Goal: Communication & Community: Answer question/provide support

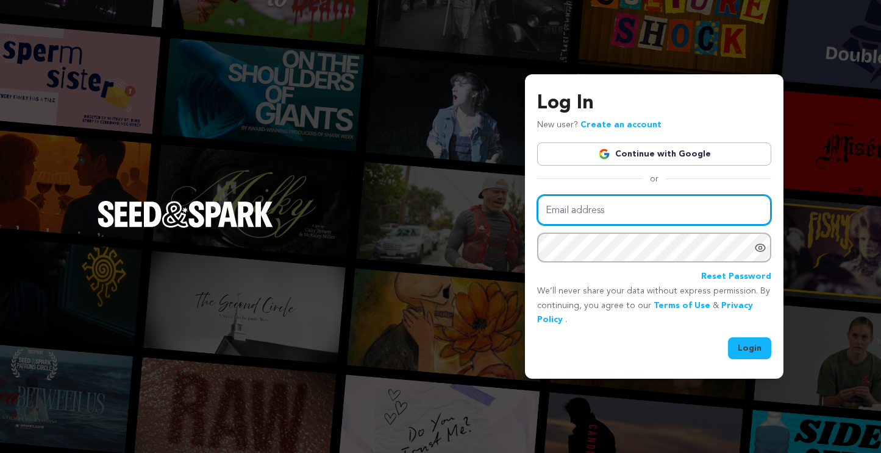
click at [593, 206] on input "Email address" at bounding box center [654, 210] width 234 height 31
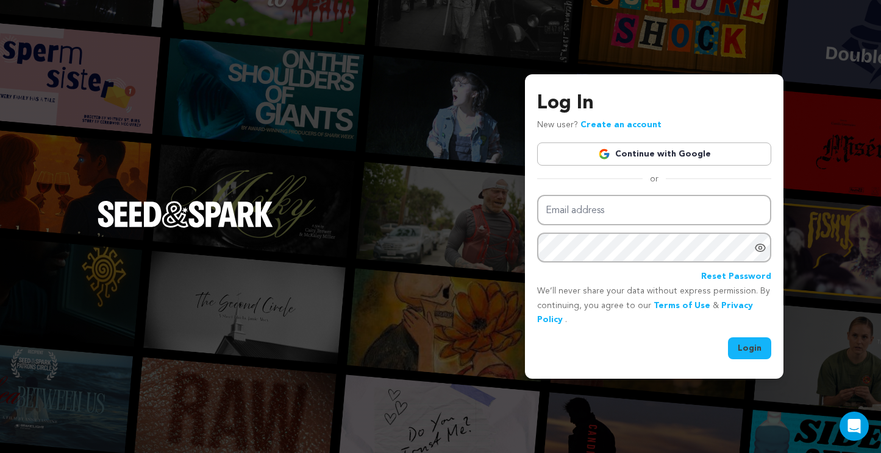
type input "[EMAIL_ADDRESS][DOMAIN_NAME]"
click at [754, 357] on button "Login" at bounding box center [749, 349] width 43 height 22
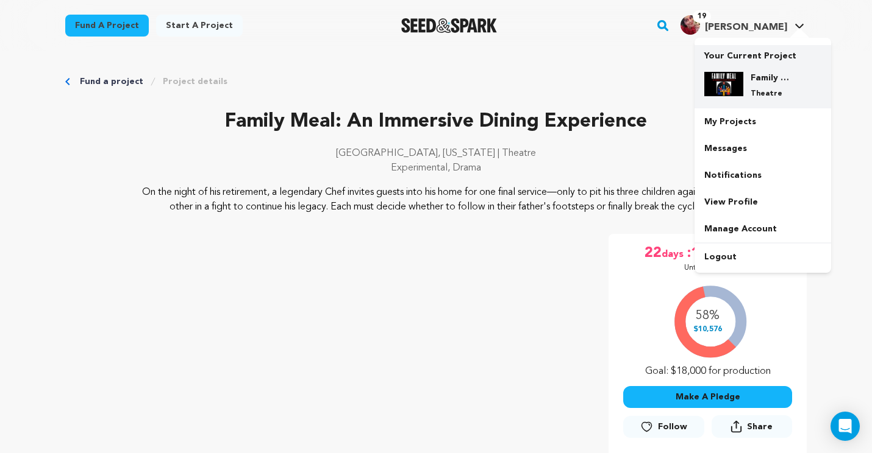
click at [730, 88] on img at bounding box center [723, 84] width 39 height 24
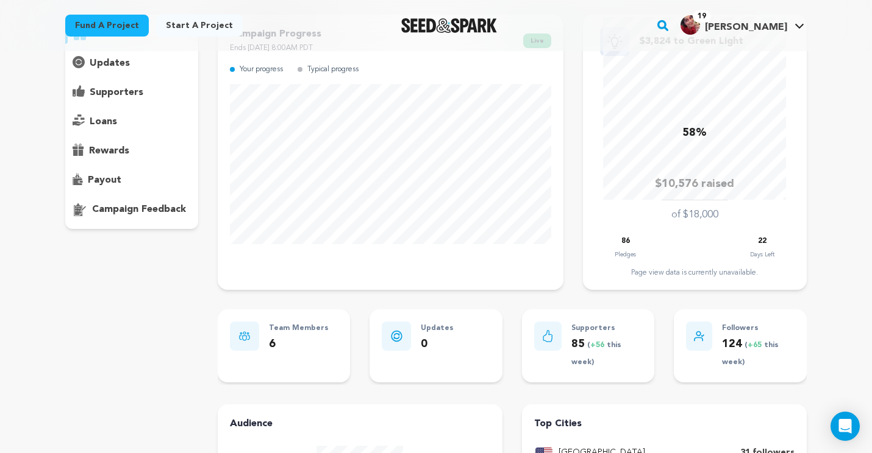
scroll to position [29, 0]
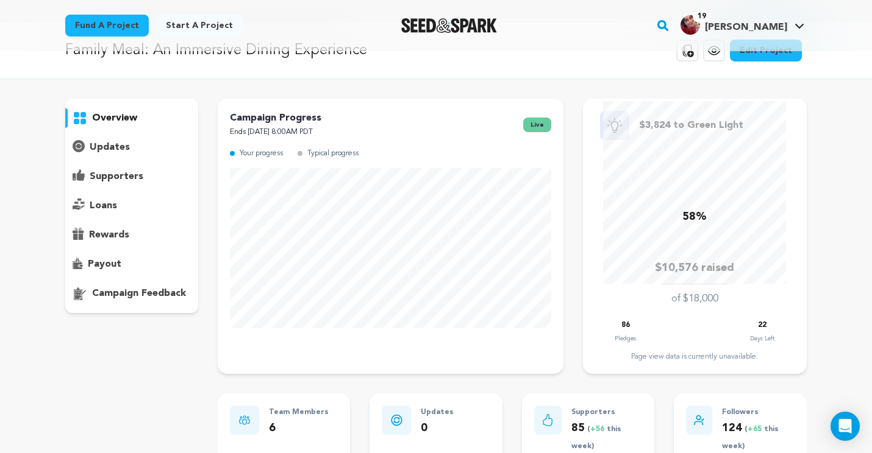
click at [108, 179] on p "supporters" at bounding box center [117, 176] width 54 height 15
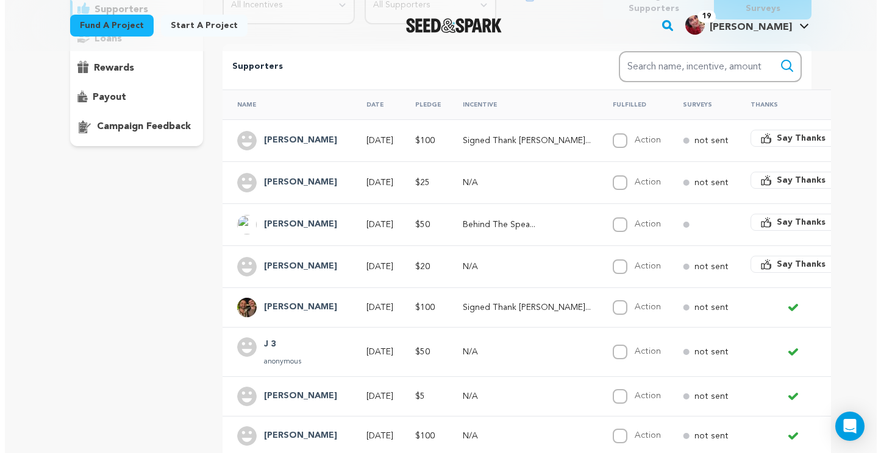
scroll to position [198, 0]
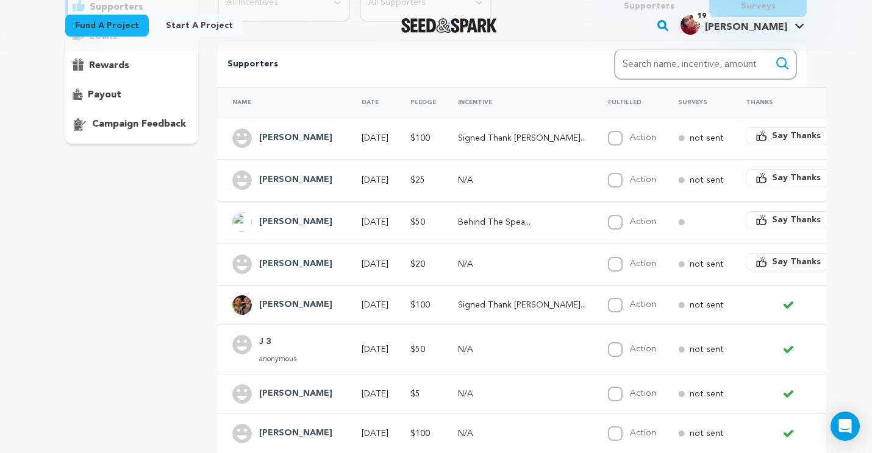
click at [288, 266] on h4 "Alison Brown" at bounding box center [295, 264] width 73 height 15
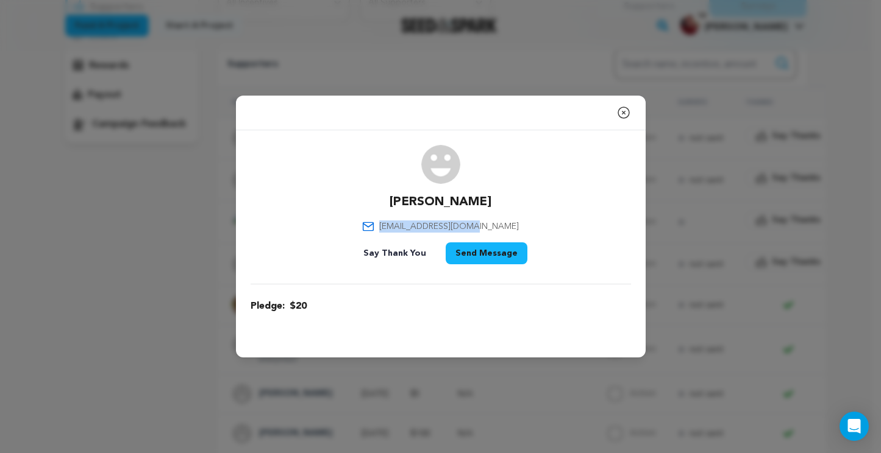
drag, startPoint x: 494, startPoint y: 227, endPoint x: 404, endPoint y: 225, distance: 89.6
click at [405, 225] on div "Alison Brown alison3001@gmail.com Say Thank You Send Message" at bounding box center [441, 207] width 380 height 124
copy span "alison3001@gmail.com"
click at [494, 247] on button "Send Message" at bounding box center [487, 254] width 82 height 22
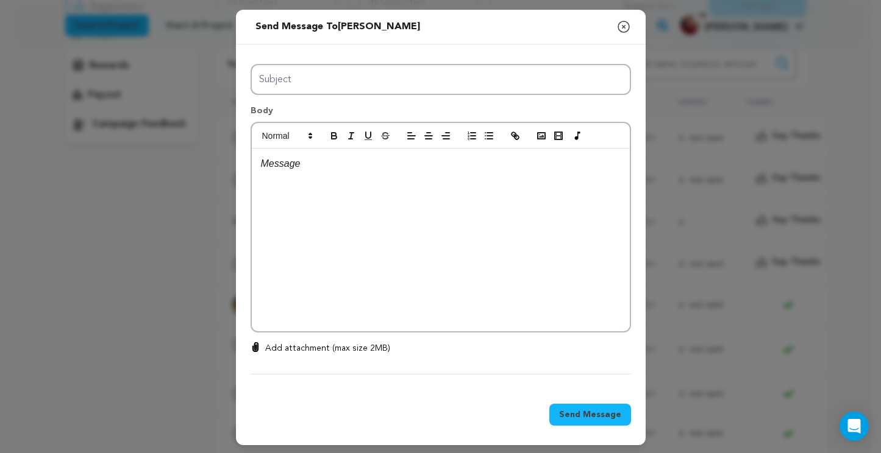
click at [619, 20] on icon "button" at bounding box center [623, 27] width 15 height 15
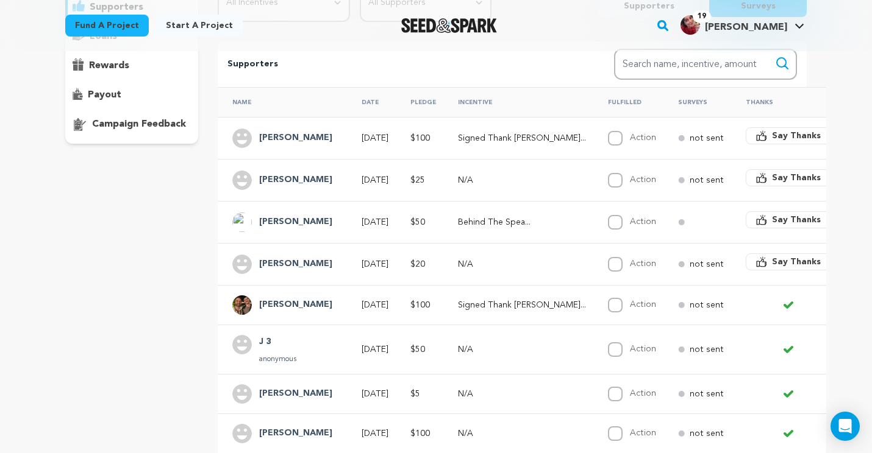
click at [772, 260] on span "Say Thanks" at bounding box center [796, 262] width 49 height 12
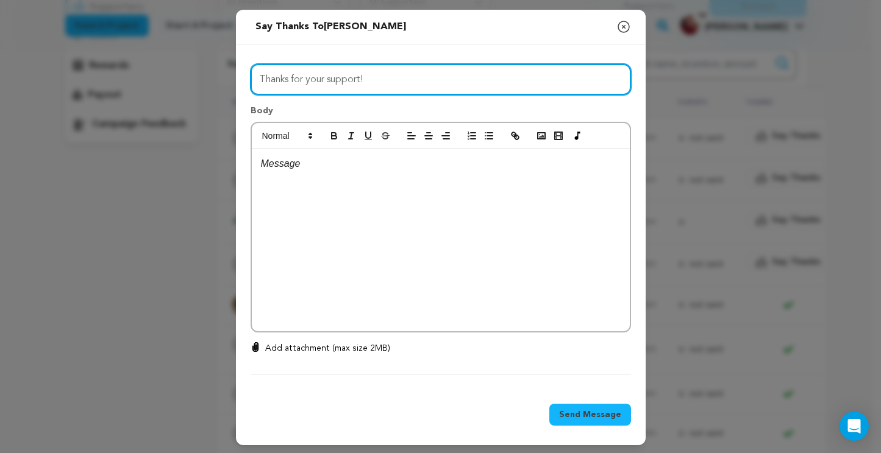
click at [432, 80] on input "Thanks for your support!" at bounding box center [441, 79] width 380 height 31
paste input "More Than Halfway There"
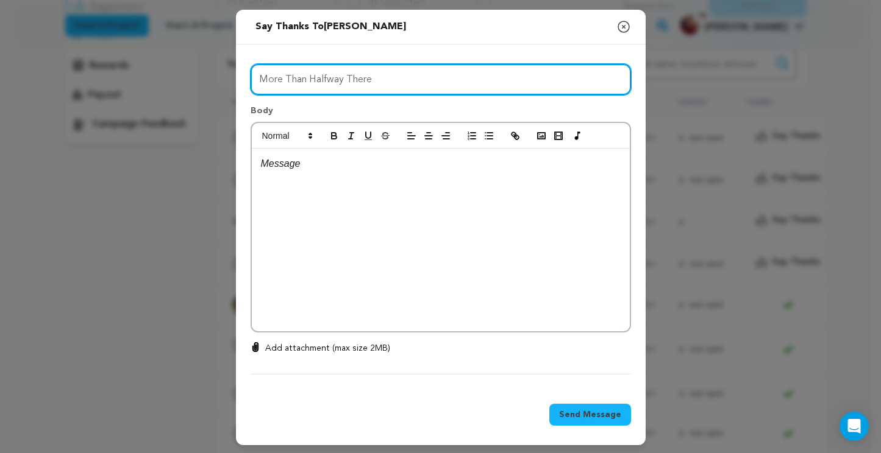
type input "More Than Halfway There"
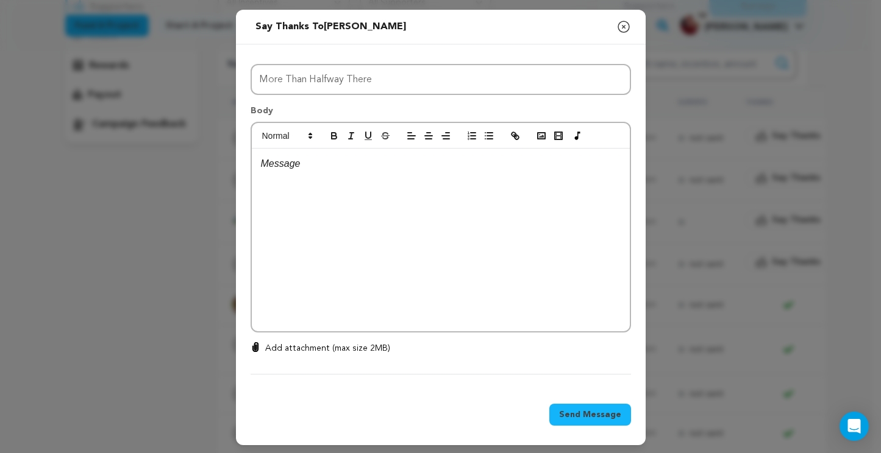
click at [325, 170] on p at bounding box center [441, 164] width 360 height 16
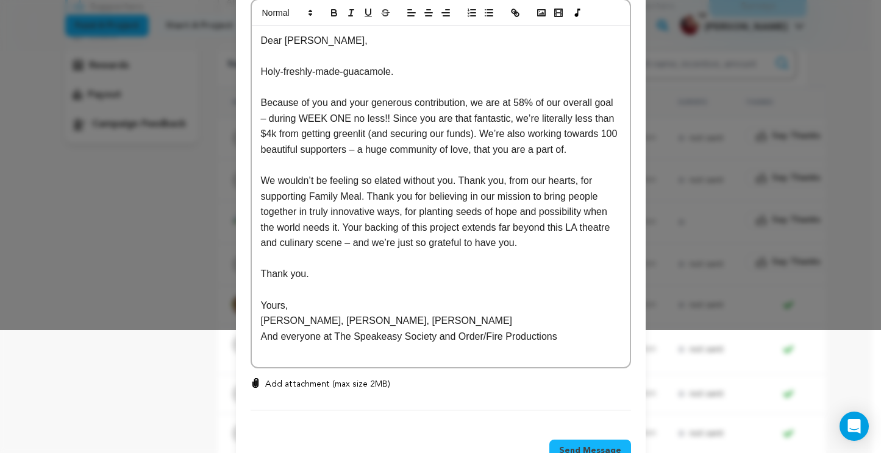
scroll to position [135, 0]
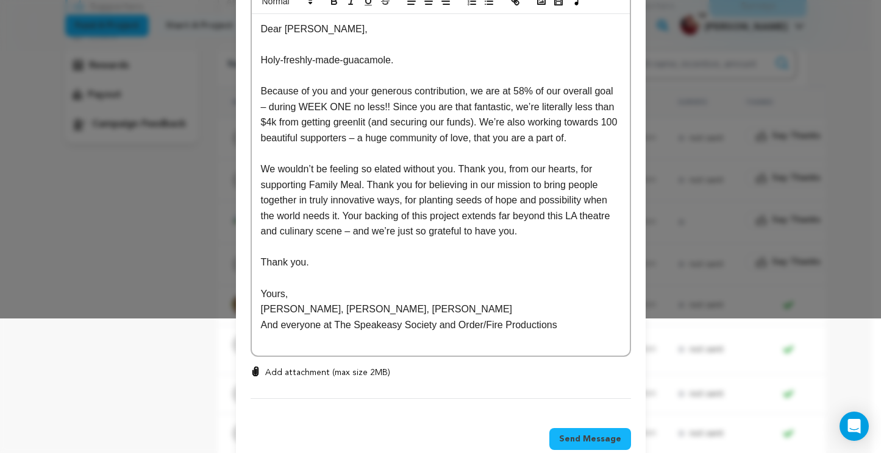
click at [590, 438] on span "Send Message" at bounding box center [590, 439] width 62 height 12
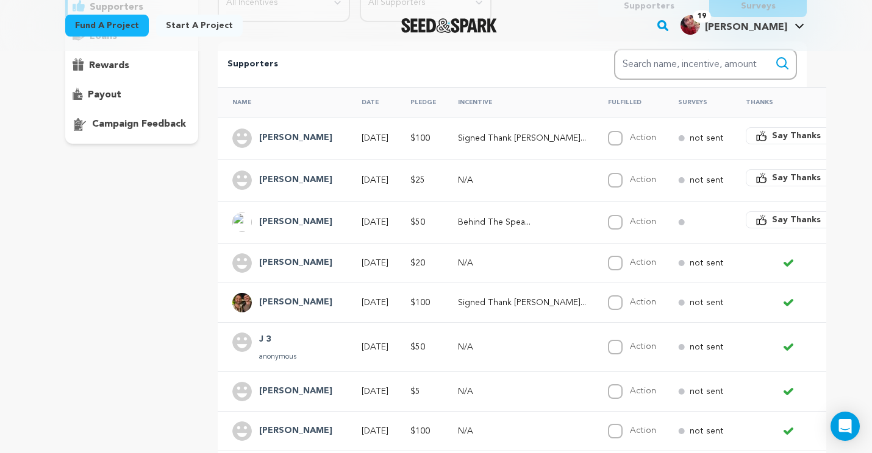
click at [772, 224] on span "Say Thanks" at bounding box center [796, 220] width 49 height 12
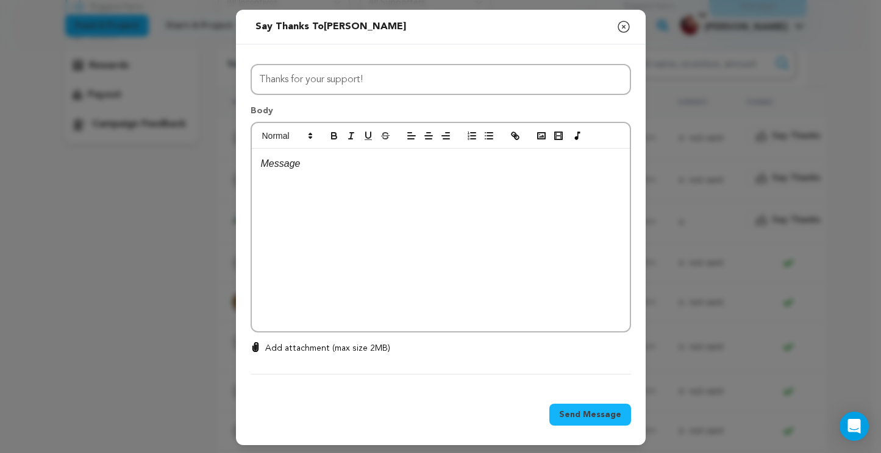
click at [460, 221] on div at bounding box center [441, 240] width 378 height 183
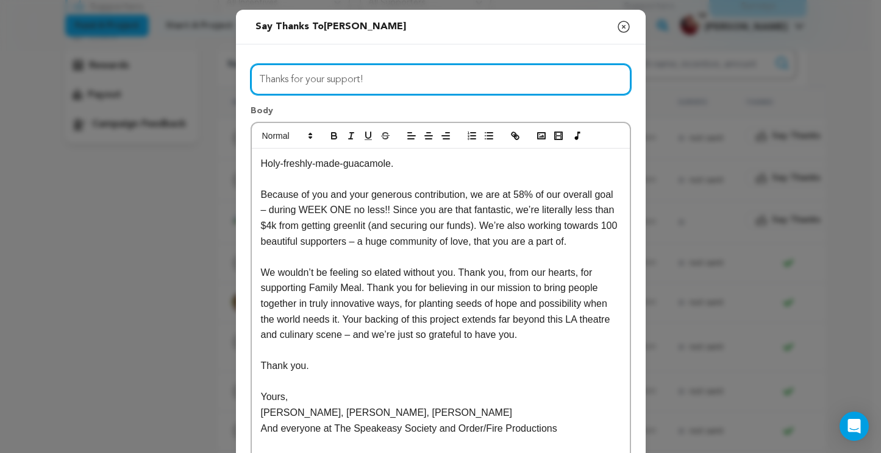
click at [449, 88] on input "Thanks for your support!" at bounding box center [441, 79] width 380 height 31
type input "More Than Halfway There"
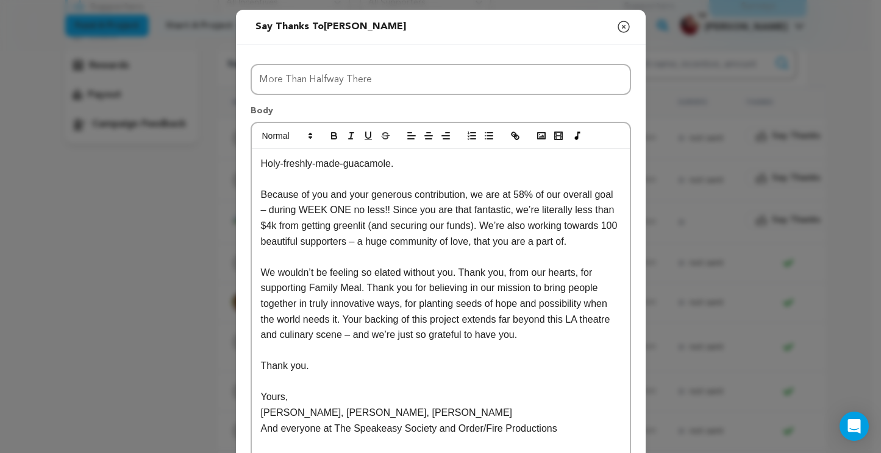
click at [261, 168] on p "Holy-freshly-made-guacamole." at bounding box center [441, 164] width 360 height 16
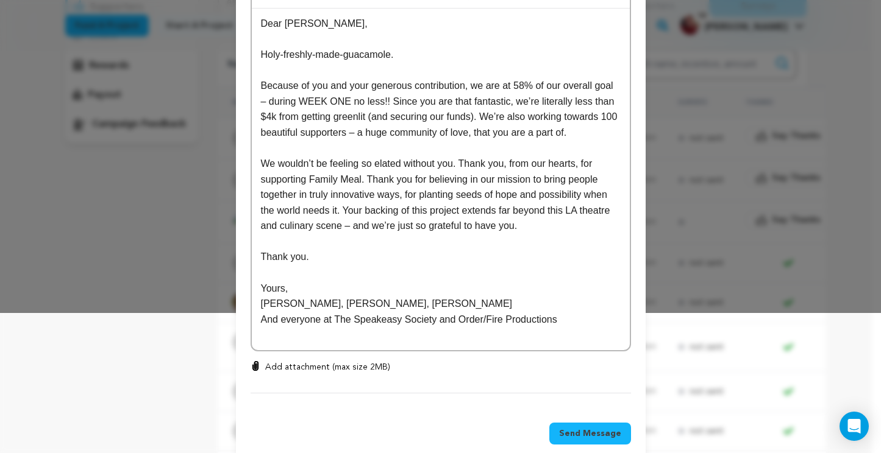
scroll to position [161, 0]
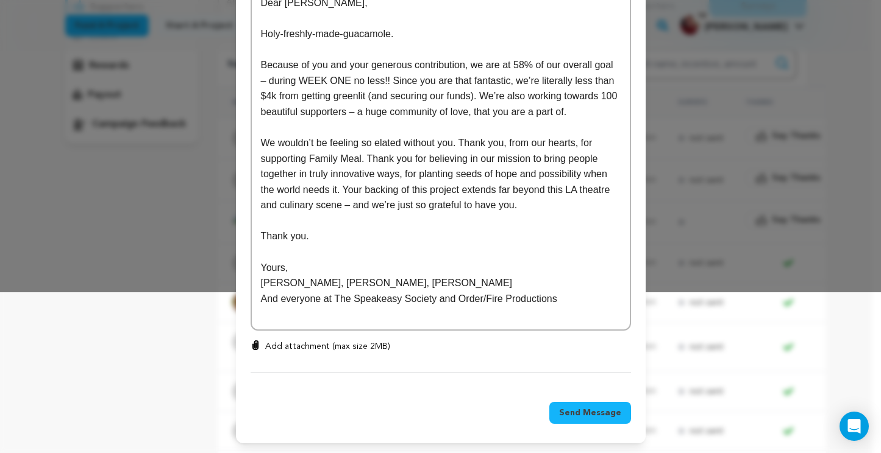
click at [613, 413] on span "Send Message" at bounding box center [590, 413] width 62 height 12
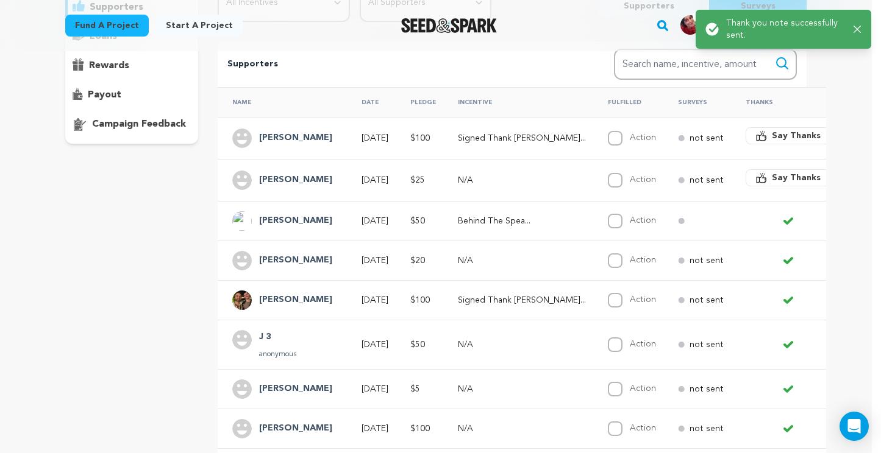
click at [772, 181] on span "Say Thanks" at bounding box center [796, 178] width 49 height 12
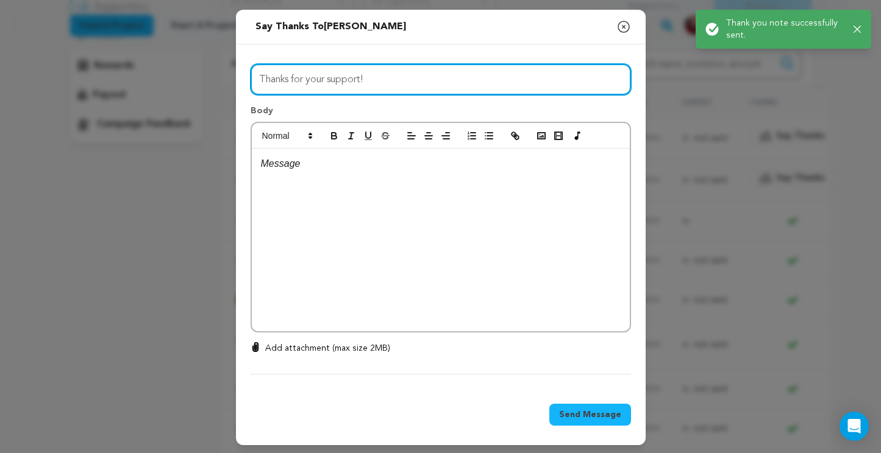
click at [410, 80] on input "Thanks for your support!" at bounding box center [441, 79] width 380 height 31
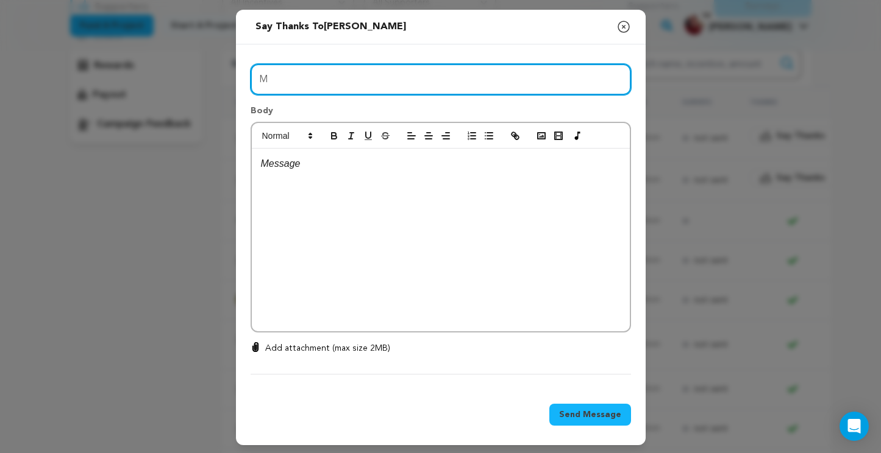
type input "More Than Halfway There"
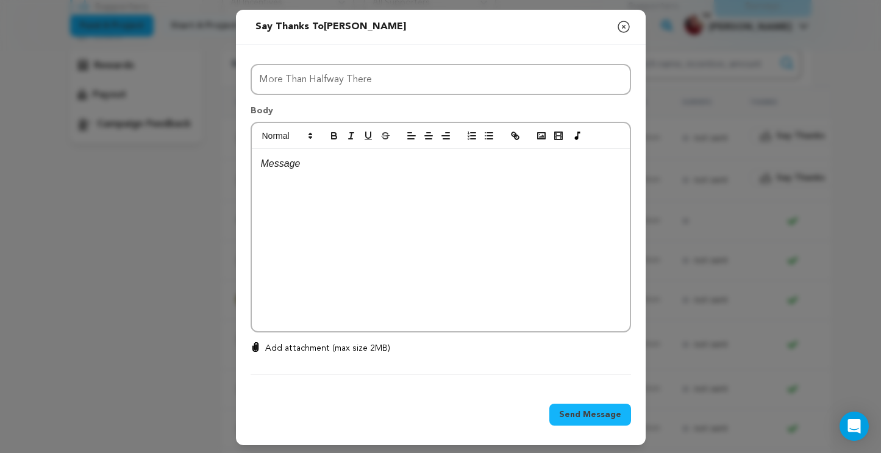
click at [296, 169] on p at bounding box center [441, 164] width 360 height 16
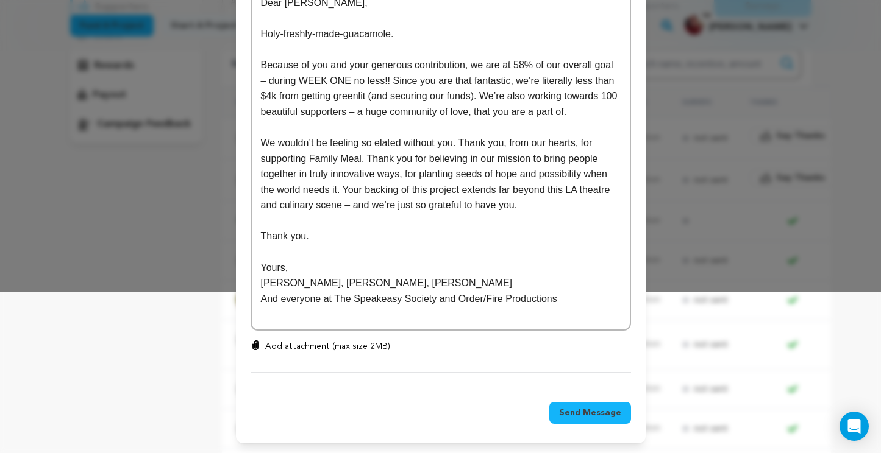
click at [570, 405] on button "Send Message" at bounding box center [590, 413] width 82 height 22
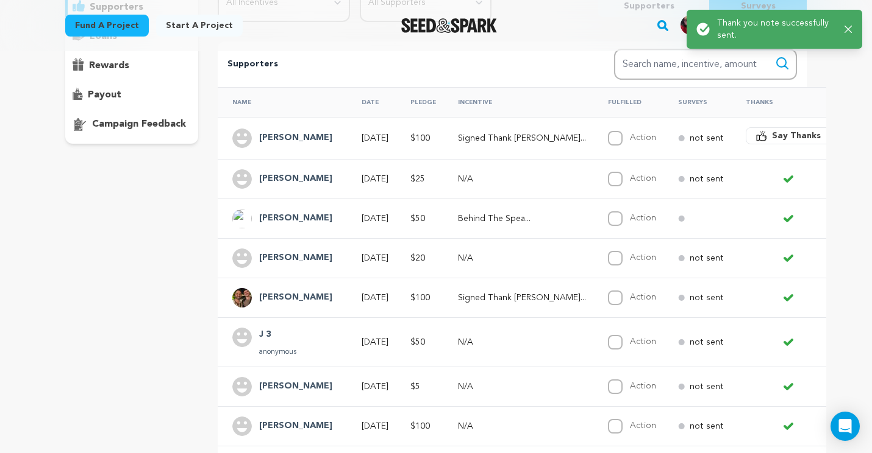
click at [772, 132] on span "Say Thanks" at bounding box center [796, 136] width 49 height 12
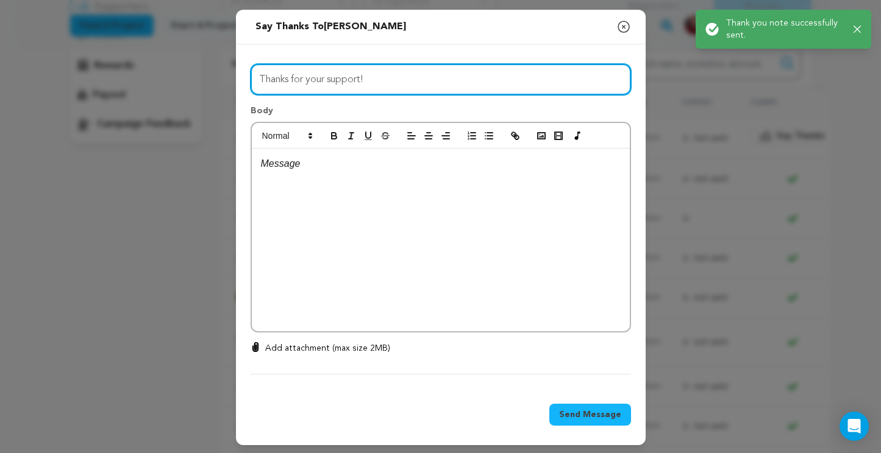
click at [479, 78] on input "Thanks for your support!" at bounding box center [441, 79] width 380 height 31
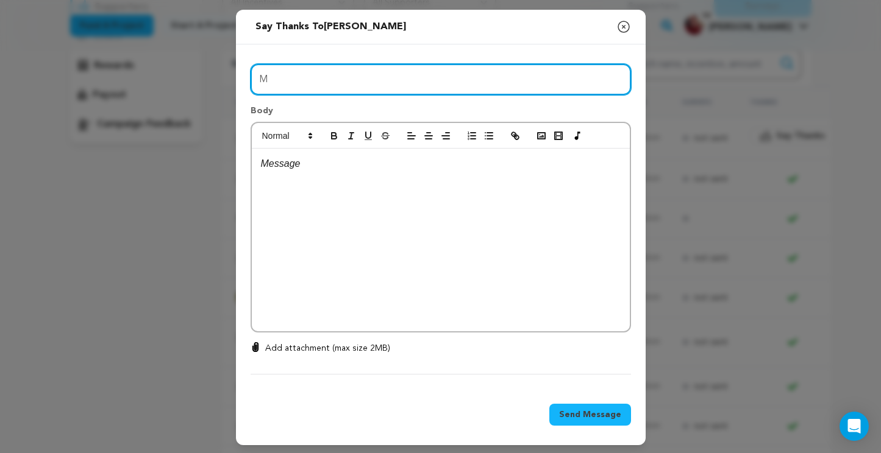
click at [370, 74] on input "M" at bounding box center [441, 79] width 380 height 31
type input "More Than Halfway There"
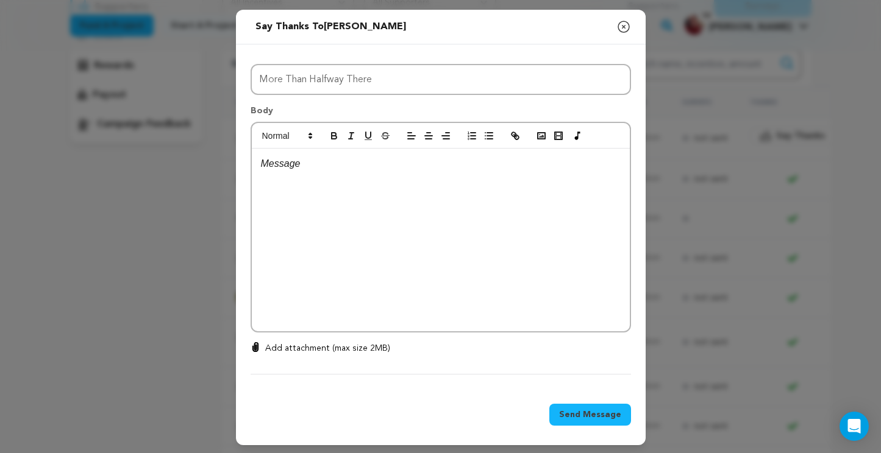
click at [298, 160] on p at bounding box center [441, 164] width 360 height 16
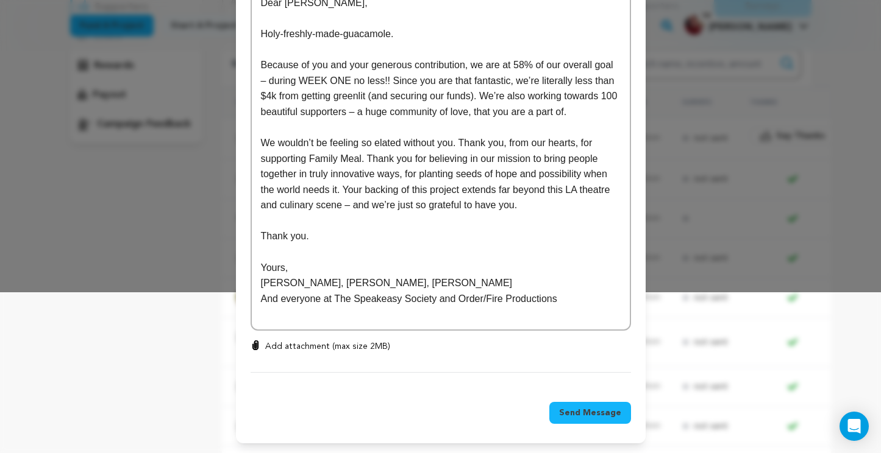
click at [599, 411] on span "Send Message" at bounding box center [590, 413] width 62 height 12
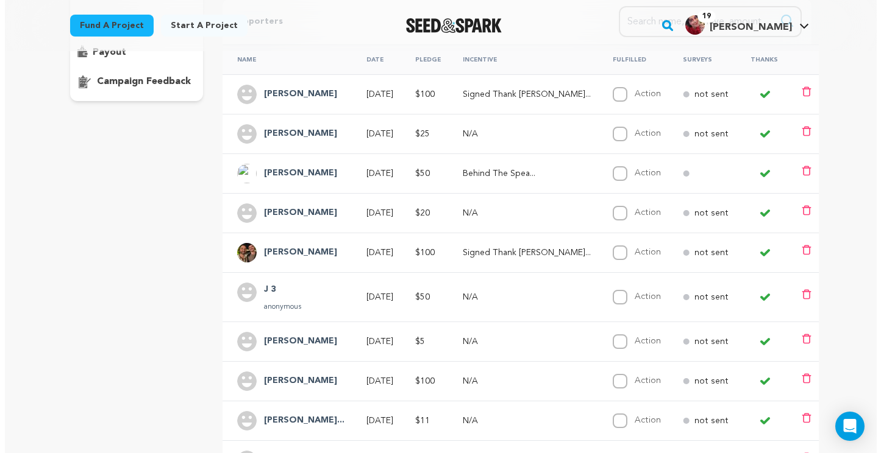
scroll to position [242, 0]
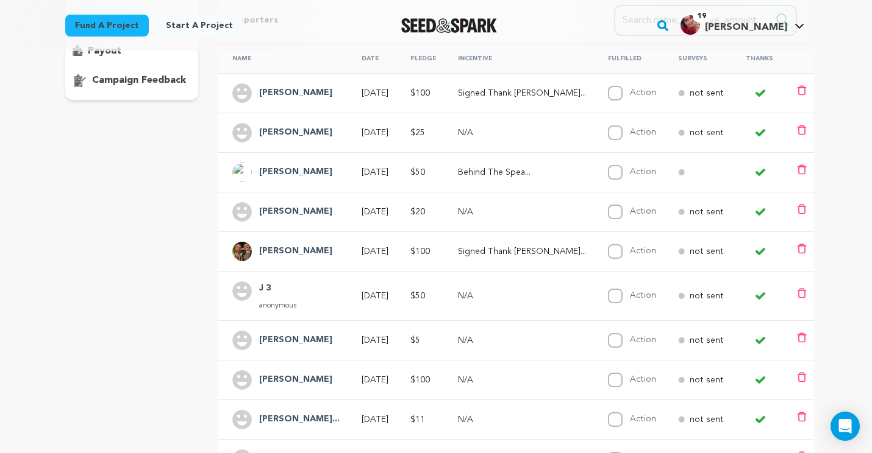
click at [320, 177] on h4 "Einarsen Carson" at bounding box center [295, 172] width 73 height 15
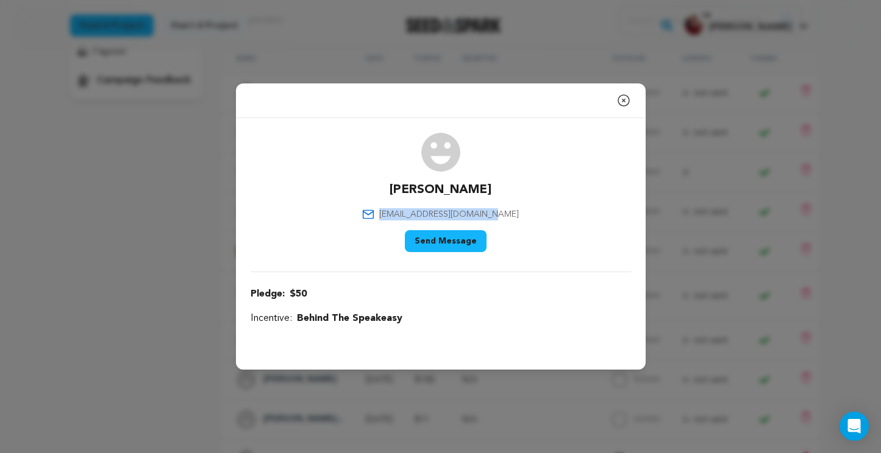
drag, startPoint x: 514, startPoint y: 212, endPoint x: 395, endPoint y: 216, distance: 119.5
click at [395, 216] on div "Einarsen Carson carsoneinarsen@gmail.com Say Thank You Send Message" at bounding box center [441, 195] width 380 height 124
copy span "carsoneinarsen@gmail.com"
click at [616, 104] on icon "button" at bounding box center [623, 100] width 15 height 15
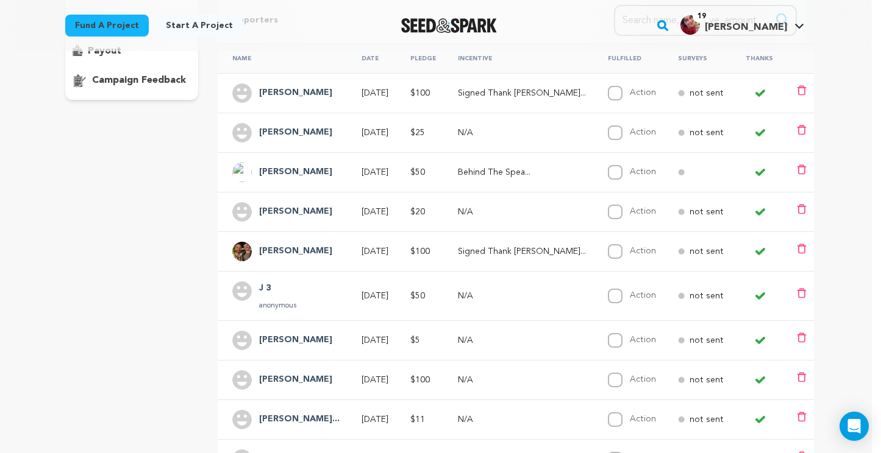
click at [322, 145] on td "Nina Bamberg" at bounding box center [282, 133] width 129 height 40
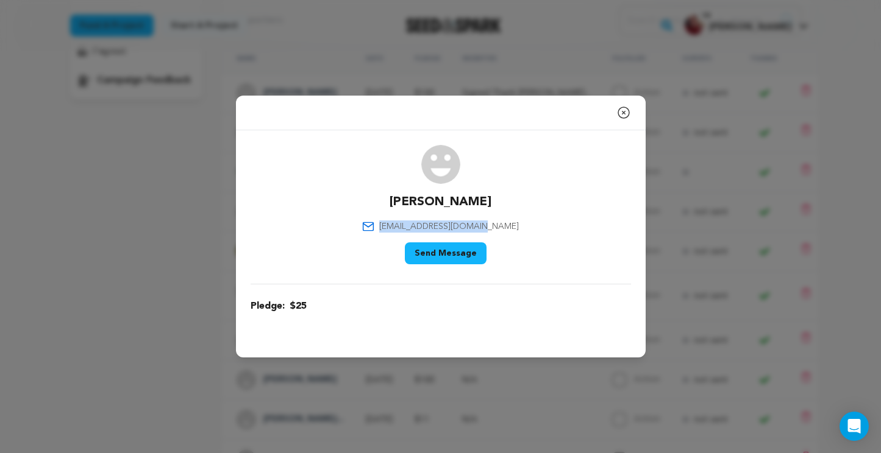
drag, startPoint x: 506, startPoint y: 228, endPoint x: 399, endPoint y: 225, distance: 107.3
click at [399, 225] on div "Nina Bamberg ninajbamberg@gmail.com Say Thank You Send Message" at bounding box center [441, 207] width 380 height 124
copy span "ninajbamberg@gmail.com"
click at [622, 111] on icon "button" at bounding box center [623, 112] width 11 height 11
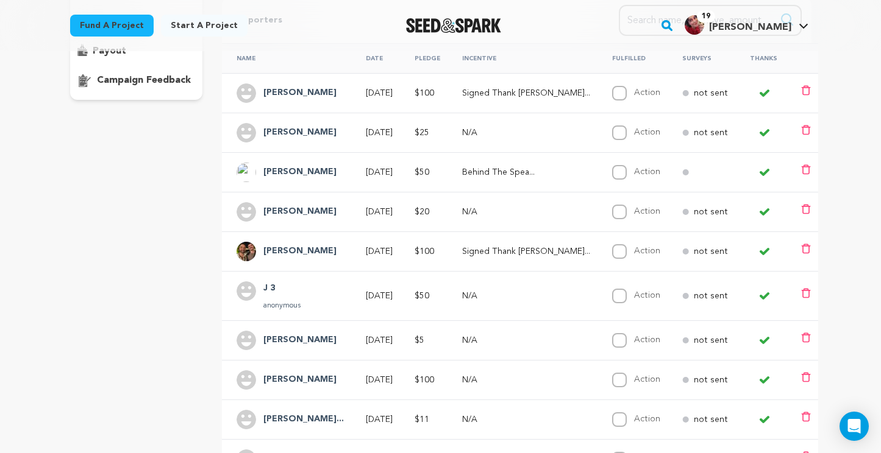
click at [304, 102] on div "Eric Au" at bounding box center [289, 94] width 107 height 20
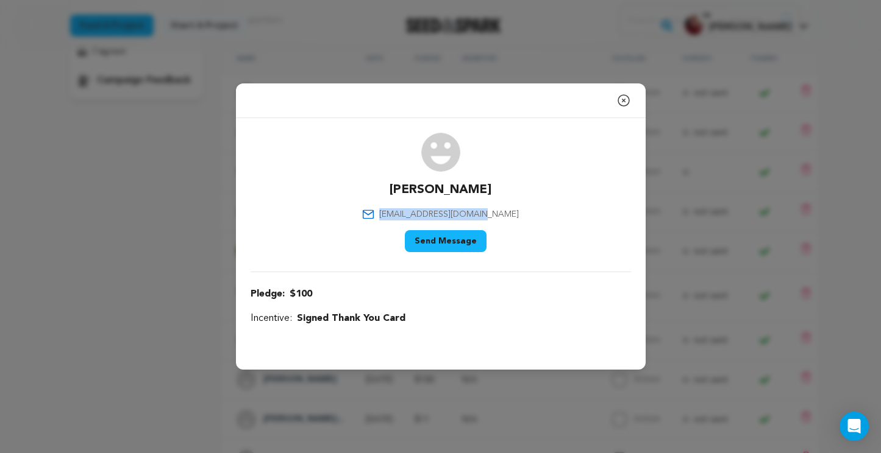
drag, startPoint x: 494, startPoint y: 215, endPoint x: 403, endPoint y: 216, distance: 90.2
click at [403, 216] on div "Eric Au catlevitator@gmail.com Say Thank You Send Message" at bounding box center [441, 195] width 380 height 124
copy span "catlevitator@gmail.com"
click at [626, 101] on icon "button" at bounding box center [623, 100] width 15 height 15
